Goal: Information Seeking & Learning: Check status

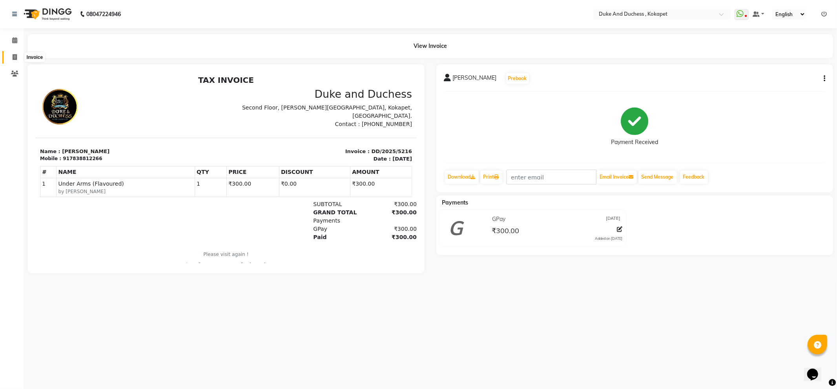
click at [13, 54] on icon at bounding box center [15, 57] width 4 height 6
select select "service"
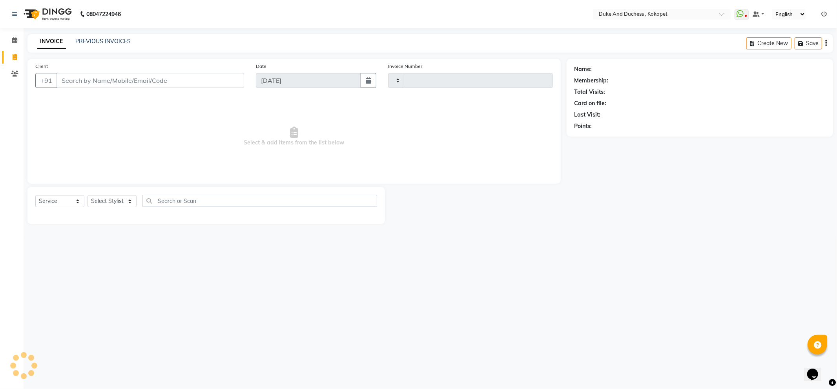
type input "5217"
select select "5687"
click at [128, 84] on input "Client" at bounding box center [151, 80] width 188 height 15
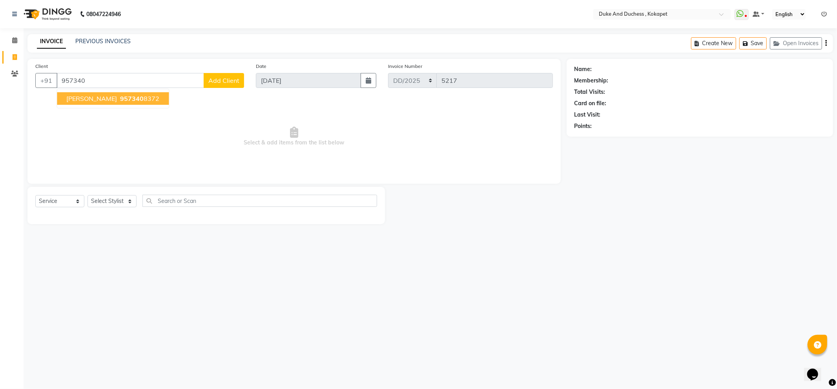
click at [88, 95] on span "[PERSON_NAME]" at bounding box center [91, 99] width 51 height 8
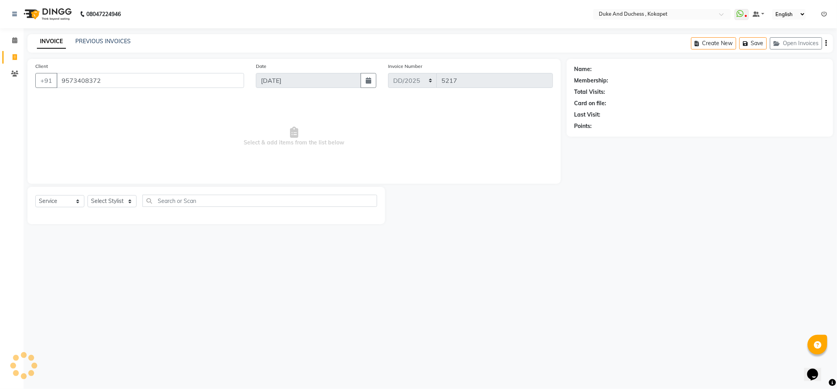
type input "9573408372"
click at [605, 71] on link "Srinitha" at bounding box center [616, 69] width 44 height 8
click at [132, 43] on div "INVOICE PREVIOUS INVOICES" at bounding box center [83, 41] width 113 height 9
click at [108, 46] on div "INVOICE PREVIOUS INVOICES" at bounding box center [83, 41] width 113 height 9
click at [602, 69] on link "Srinitha" at bounding box center [616, 69] width 44 height 8
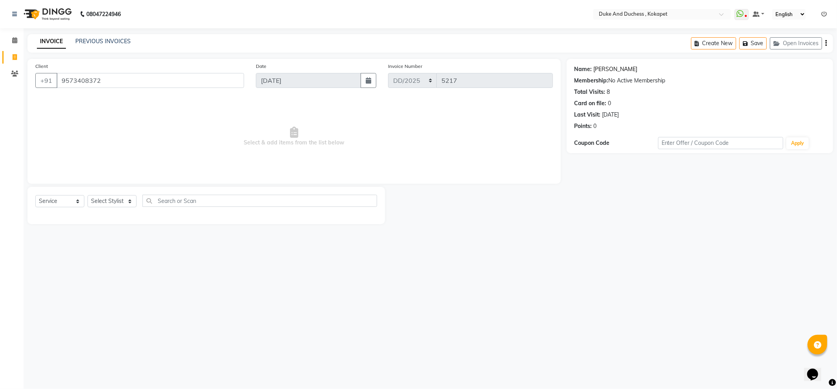
click at [602, 69] on link "Srinitha" at bounding box center [616, 69] width 44 height 8
click at [601, 71] on link "Srinitha" at bounding box center [616, 69] width 44 height 8
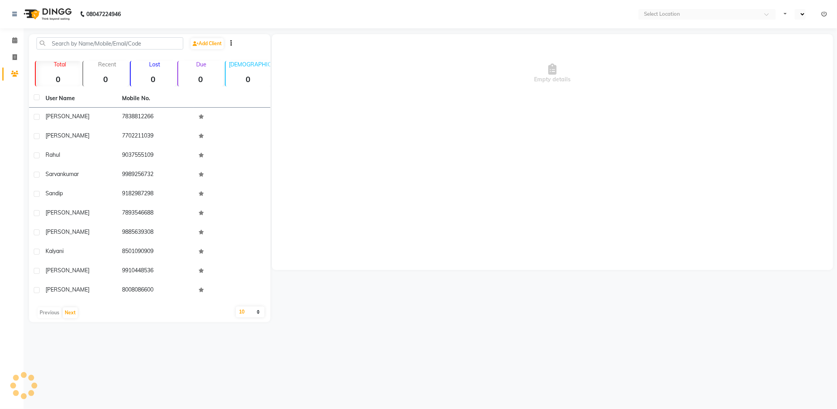
select select "en"
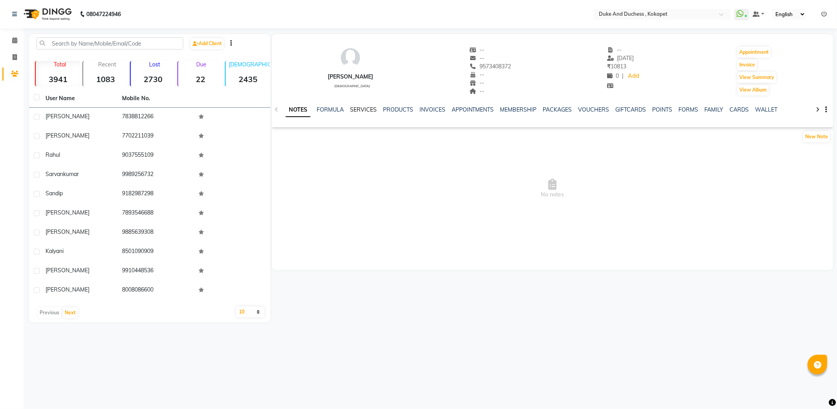
click at [361, 109] on link "SERVICES" at bounding box center [363, 109] width 27 height 7
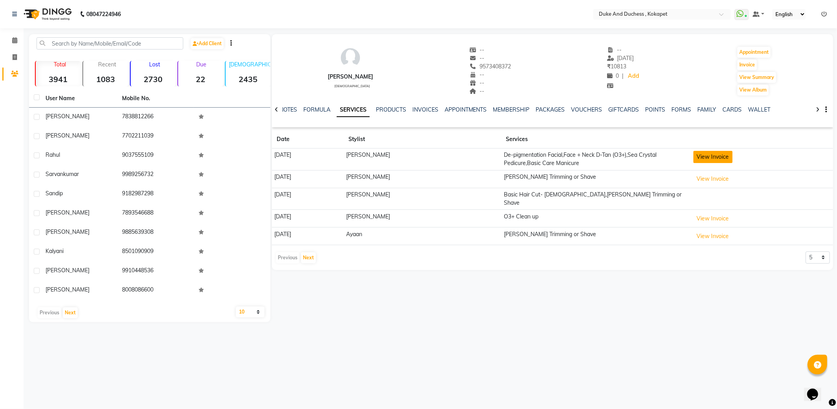
click at [718, 155] on button "View Invoice" at bounding box center [713, 157] width 39 height 12
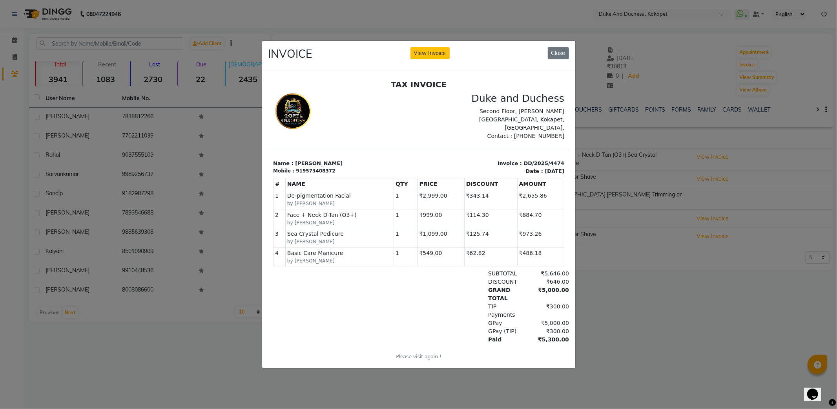
click at [678, 341] on ngb-modal-window "INVOICE View Invoice Close" at bounding box center [418, 204] width 837 height 409
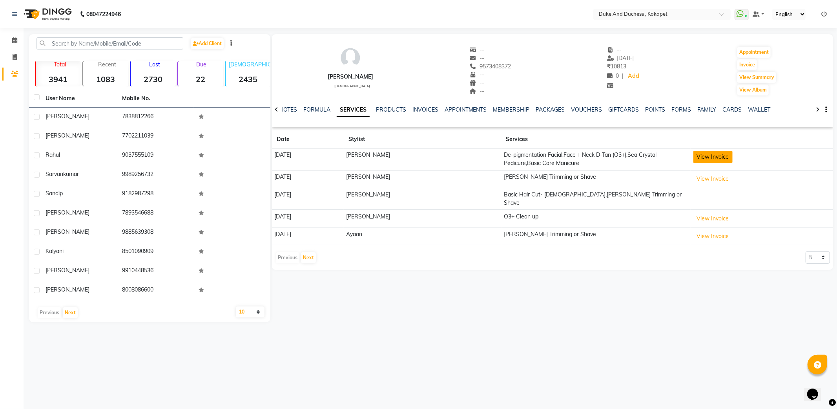
click at [709, 157] on button "View Invoice" at bounding box center [713, 157] width 39 height 12
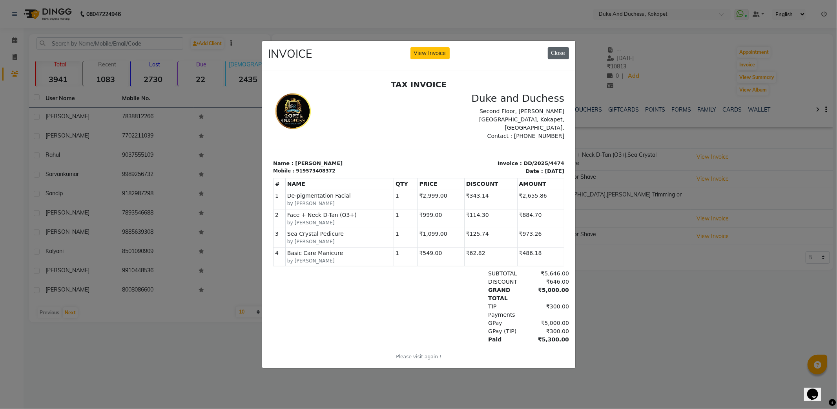
click at [563, 47] on button "Close" at bounding box center [558, 53] width 21 height 12
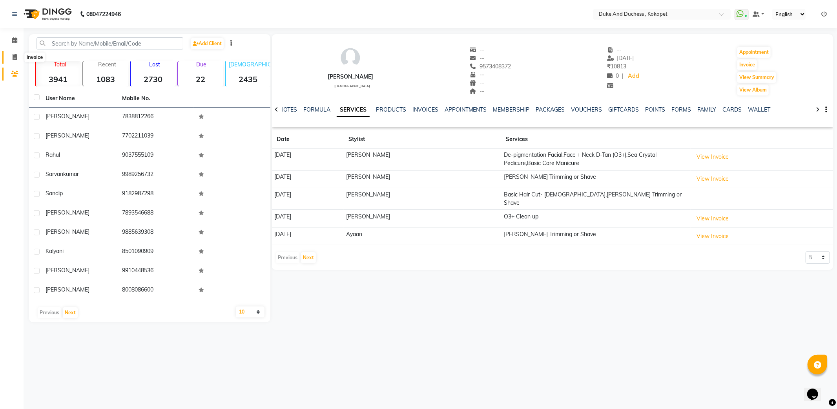
click at [16, 57] on icon at bounding box center [15, 57] width 4 height 6
select select "service"
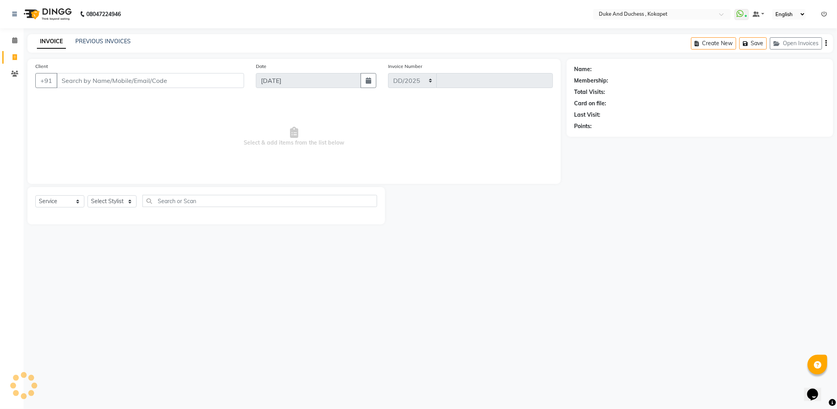
select select "5687"
type input "5217"
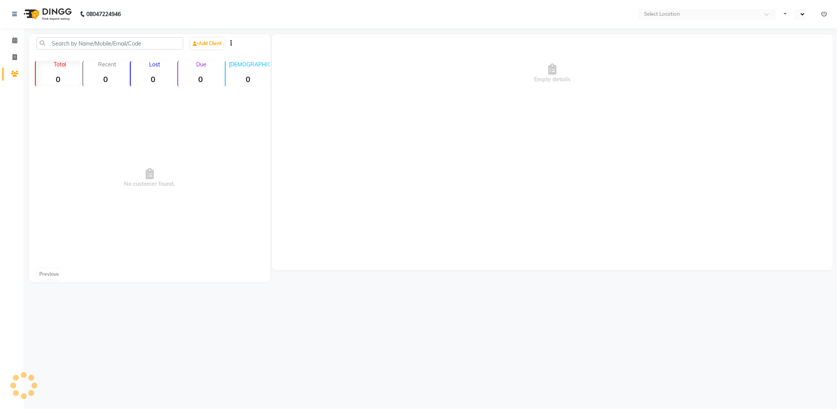
select select "en"
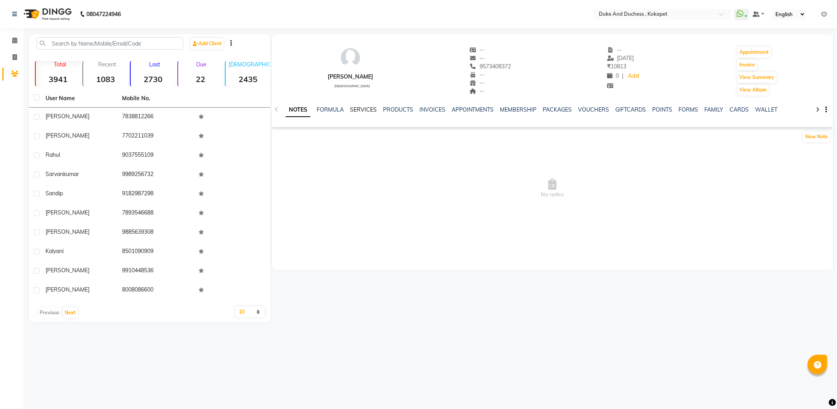
click at [361, 111] on link "SERVICES" at bounding box center [363, 109] width 27 height 7
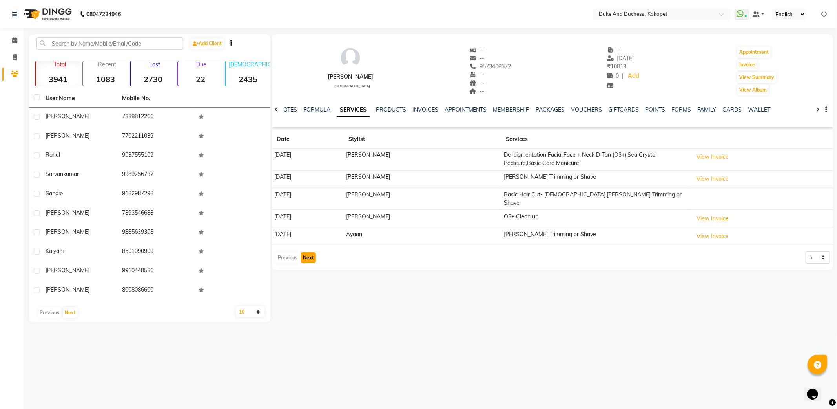
click at [309, 252] on button "Next" at bounding box center [308, 257] width 15 height 11
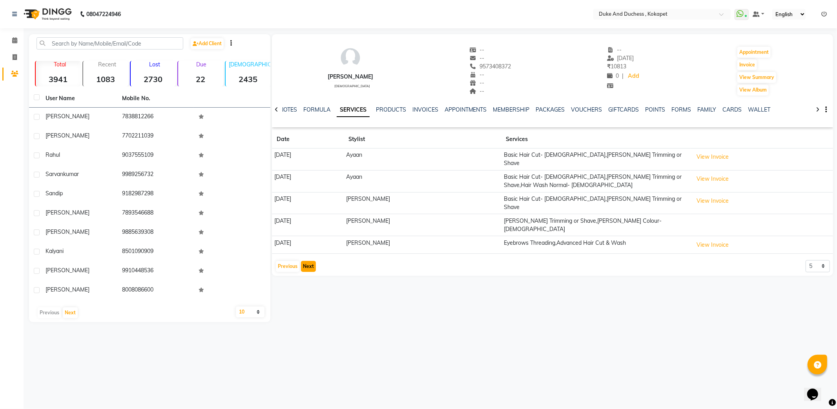
click at [310, 261] on button "Next" at bounding box center [308, 266] width 15 height 11
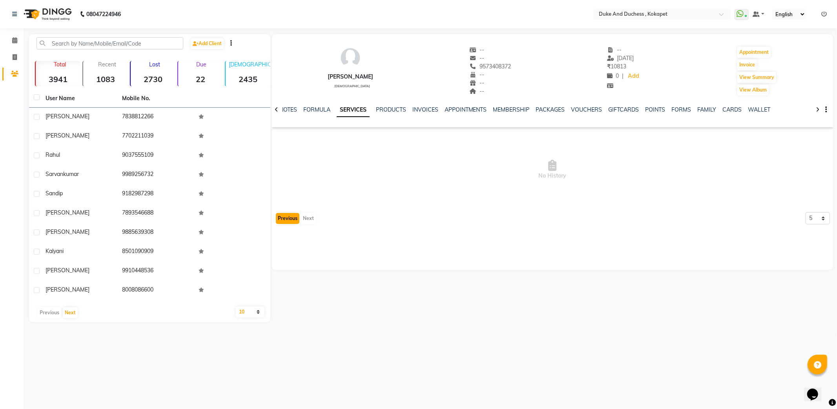
click at [289, 218] on button "Previous" at bounding box center [288, 218] width 24 height 11
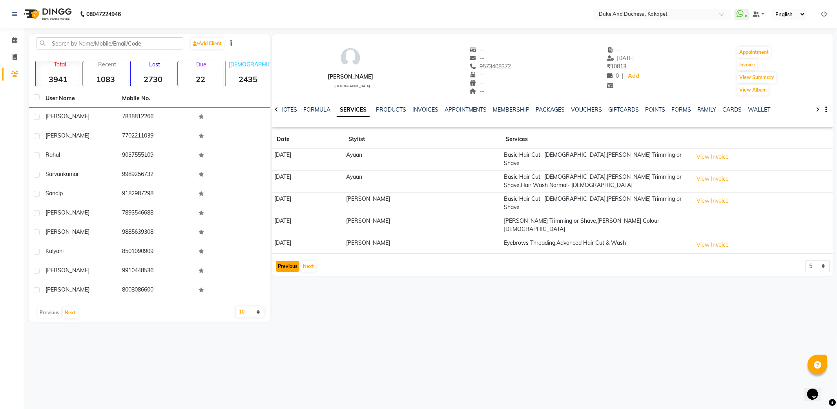
click at [285, 261] on button "Previous" at bounding box center [288, 266] width 24 height 11
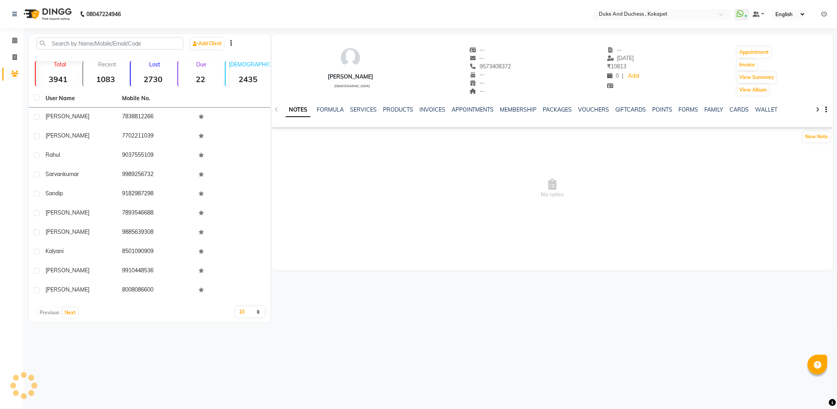
select select "en"
click at [359, 113] on div "SERVICES" at bounding box center [363, 110] width 27 height 8
click at [362, 110] on link "SERVICES" at bounding box center [363, 109] width 27 height 7
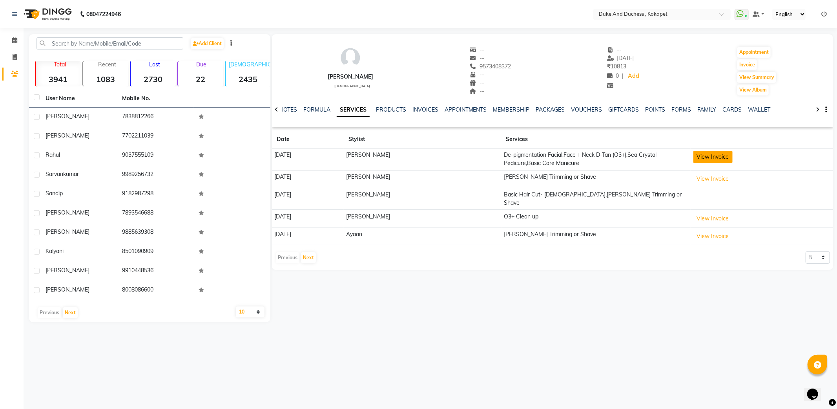
click at [733, 155] on button "View Invoice" at bounding box center [713, 157] width 39 height 12
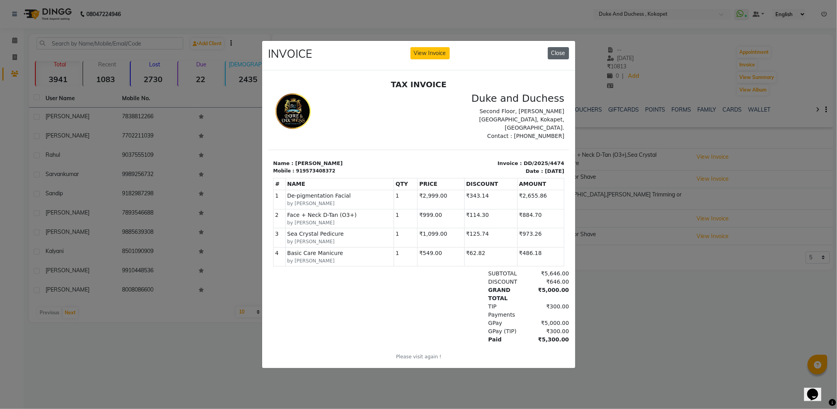
click at [552, 47] on button "Close" at bounding box center [558, 53] width 21 height 12
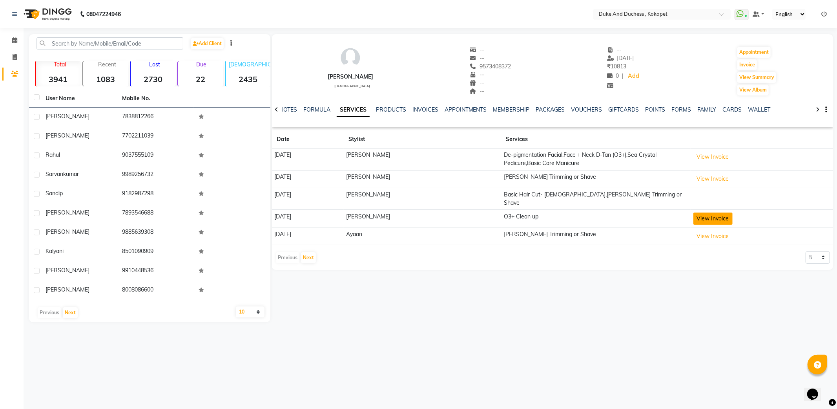
click at [733, 213] on button "View Invoice" at bounding box center [713, 218] width 39 height 12
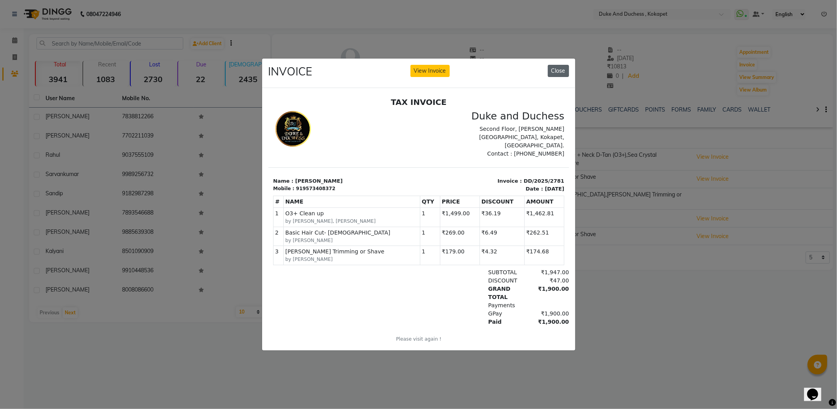
click at [559, 68] on button "Close" at bounding box center [558, 71] width 21 height 12
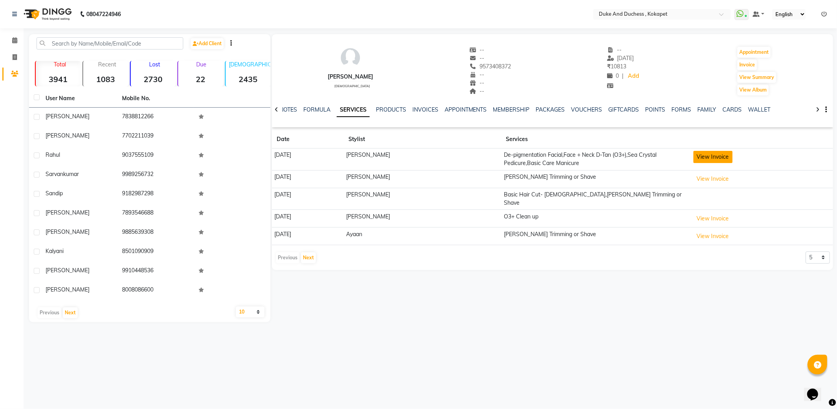
click at [718, 156] on button "View Invoice" at bounding box center [713, 157] width 39 height 12
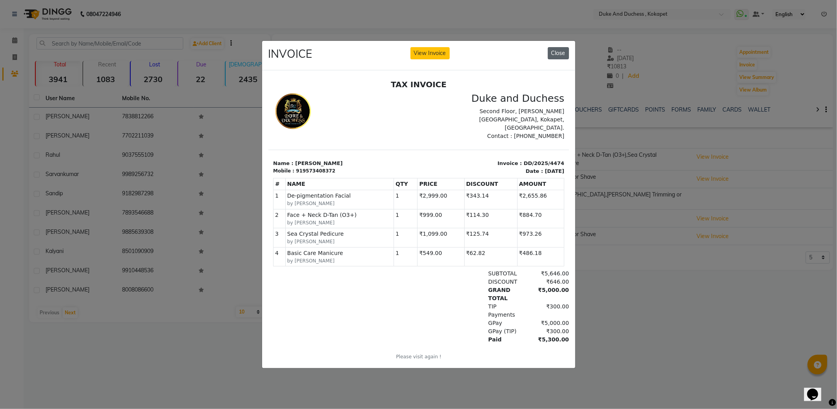
click at [559, 51] on button "Close" at bounding box center [558, 53] width 21 height 12
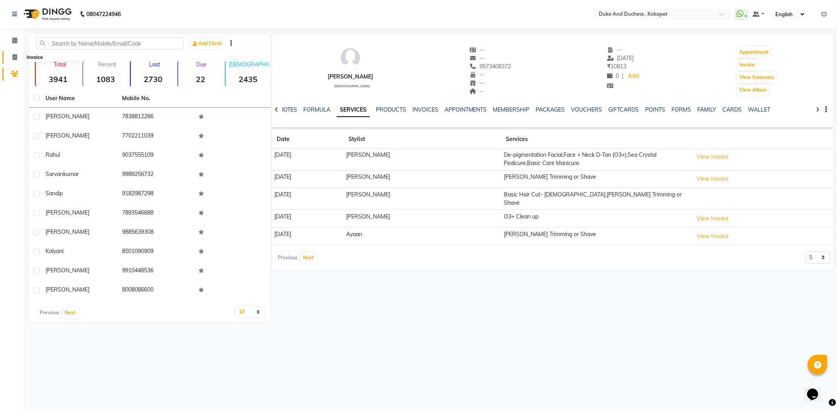
click at [15, 57] on icon at bounding box center [15, 57] width 4 height 6
select select "service"
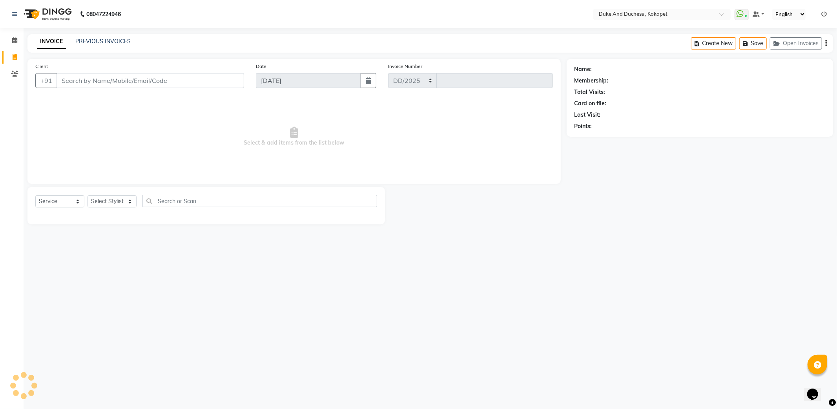
select select "5687"
type input "5217"
click at [300, 245] on div "08047224946 Select Location × Duke And Duchess , Kokapet WhatsApp Status ✕ Stat…" at bounding box center [418, 204] width 837 height 409
click at [258, 17] on nav "08047224946 Select Location × Duke And Duchess , Kokapet WhatsApp Status ✕ Stat…" at bounding box center [418, 14] width 837 height 28
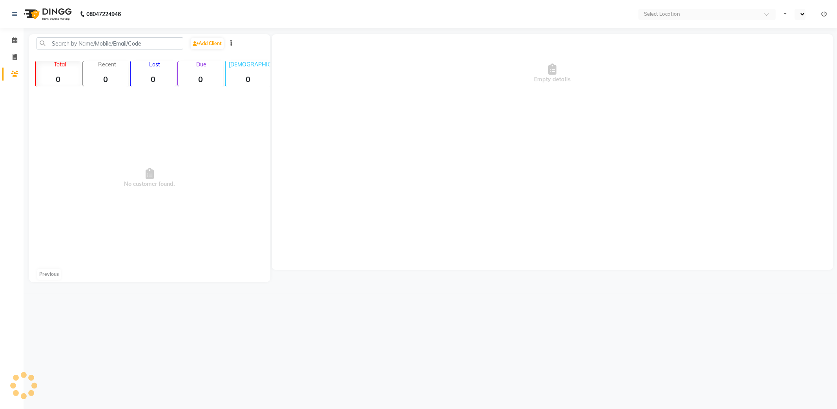
select select "en"
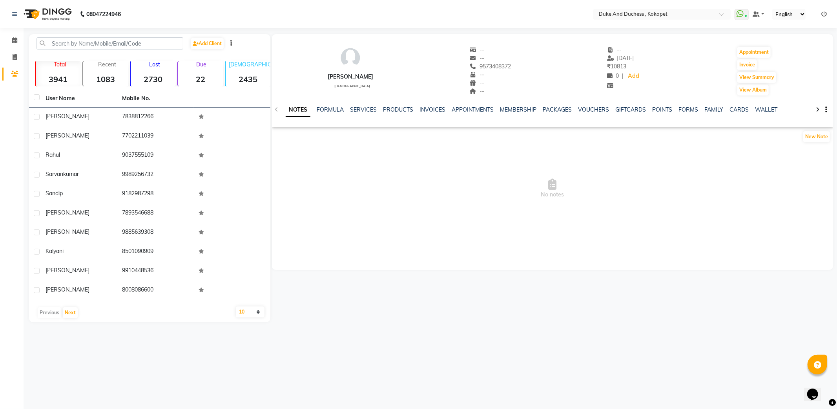
click at [363, 104] on div "NOTES FORMULA SERVICES PRODUCTS INVOICES APPOINTMENTS MEMBERSHIP PACKAGES VOUCH…" at bounding box center [552, 109] width 561 height 27
click at [363, 111] on link "SERVICES" at bounding box center [363, 109] width 27 height 7
